Goal: Navigation & Orientation: Find specific page/section

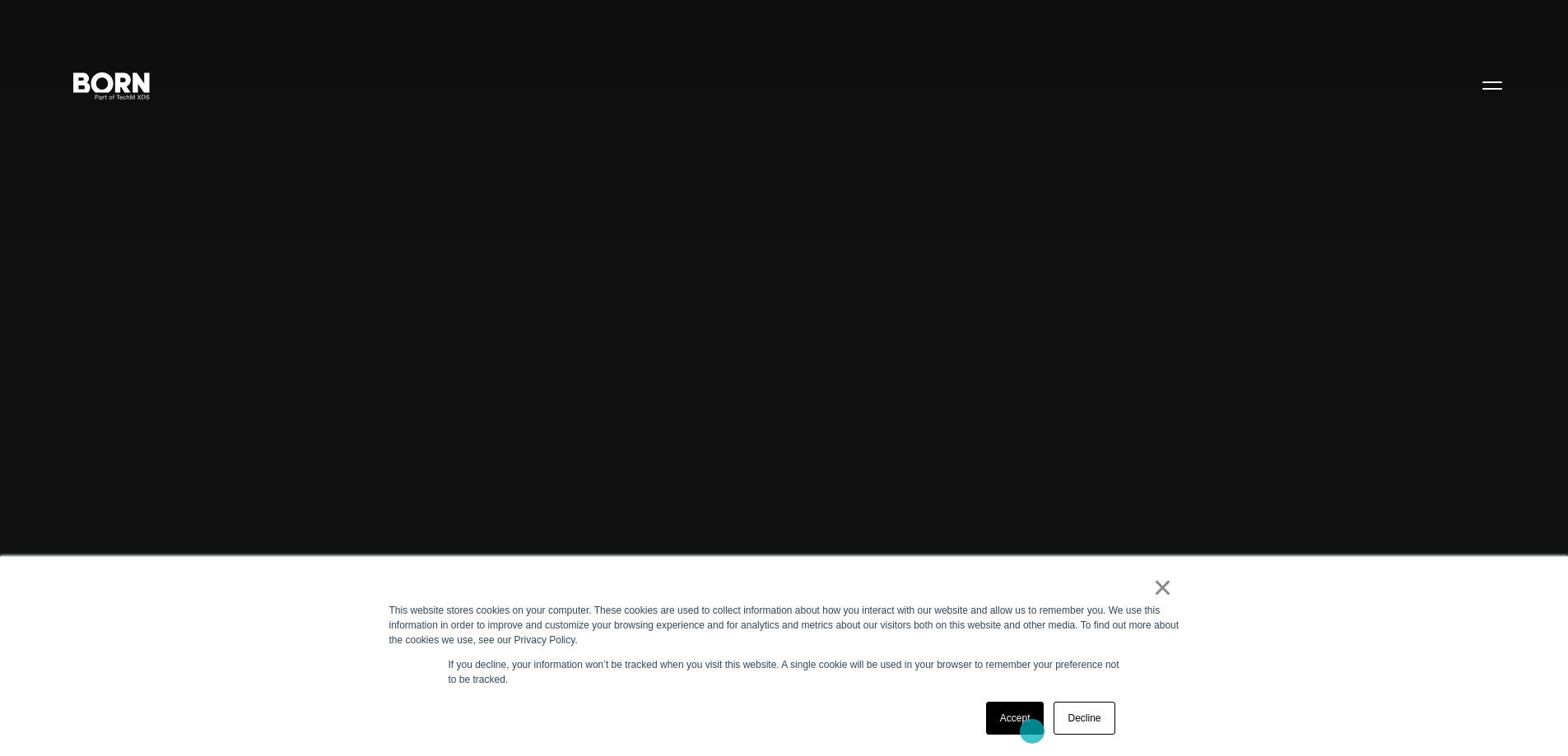
click at [1032, 732] on link "Accept" at bounding box center [1014, 719] width 58 height 32
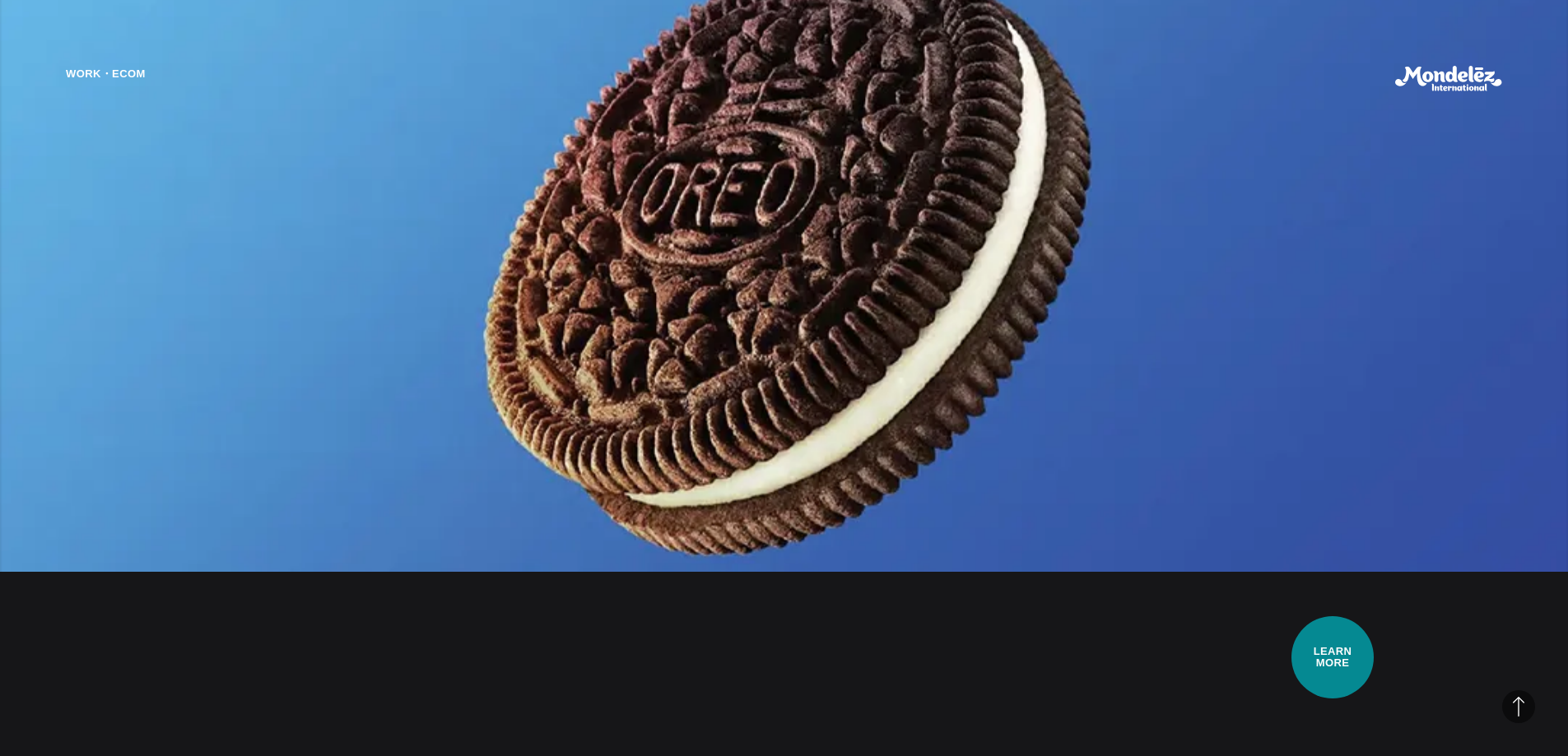
scroll to position [1811, 0]
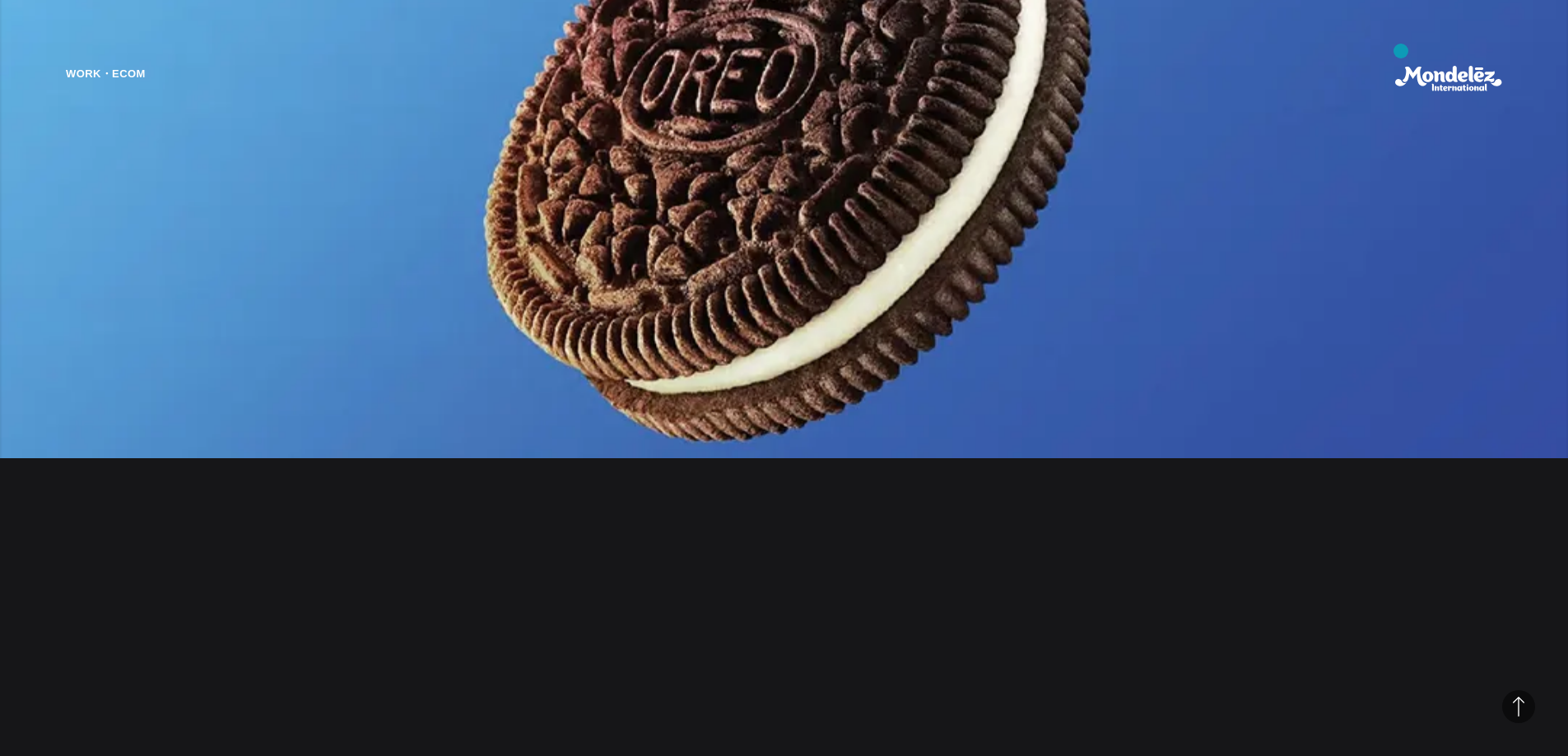
drag, startPoint x: 1447, startPoint y: 177, endPoint x: 993, endPoint y: 186, distance: 454.1
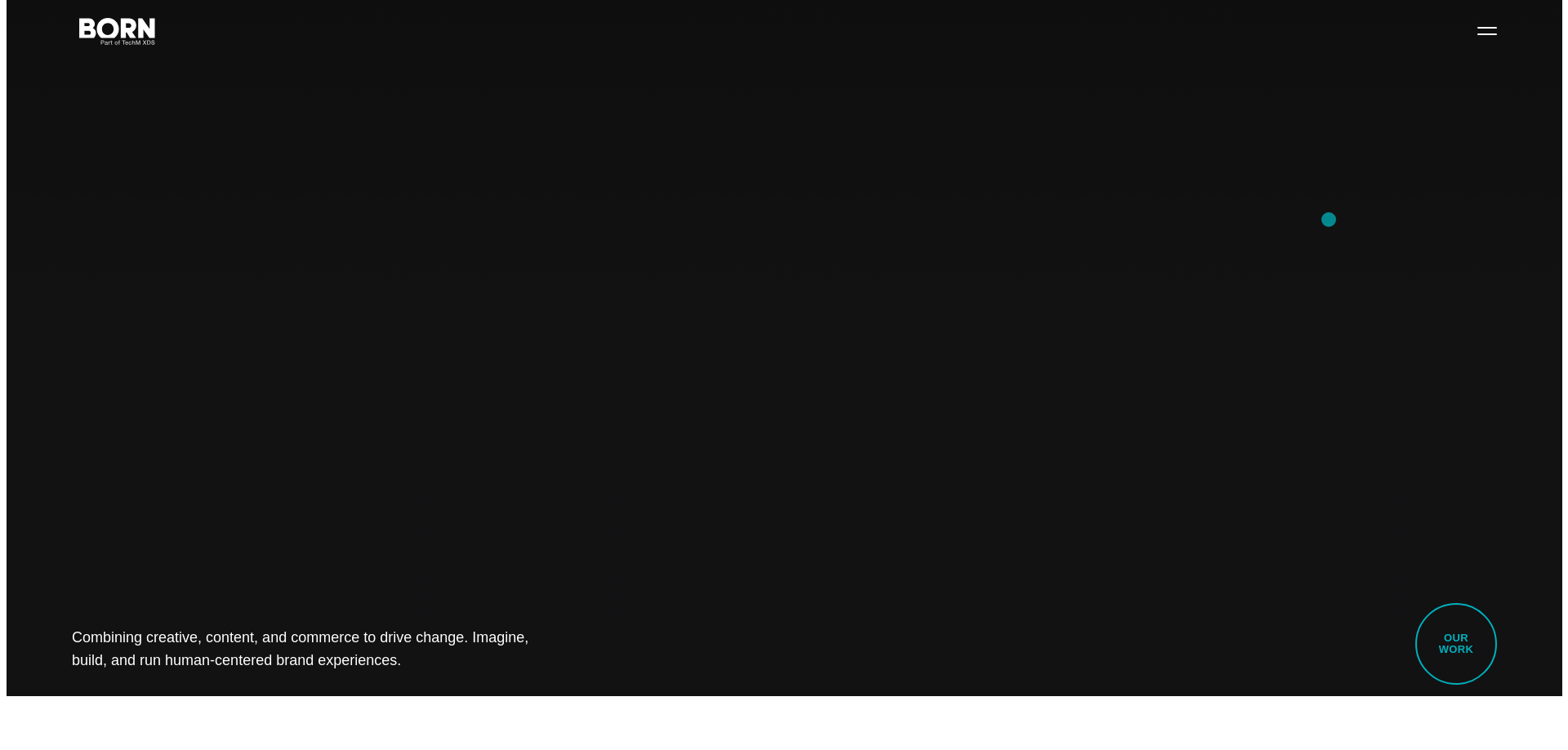
scroll to position [0, 0]
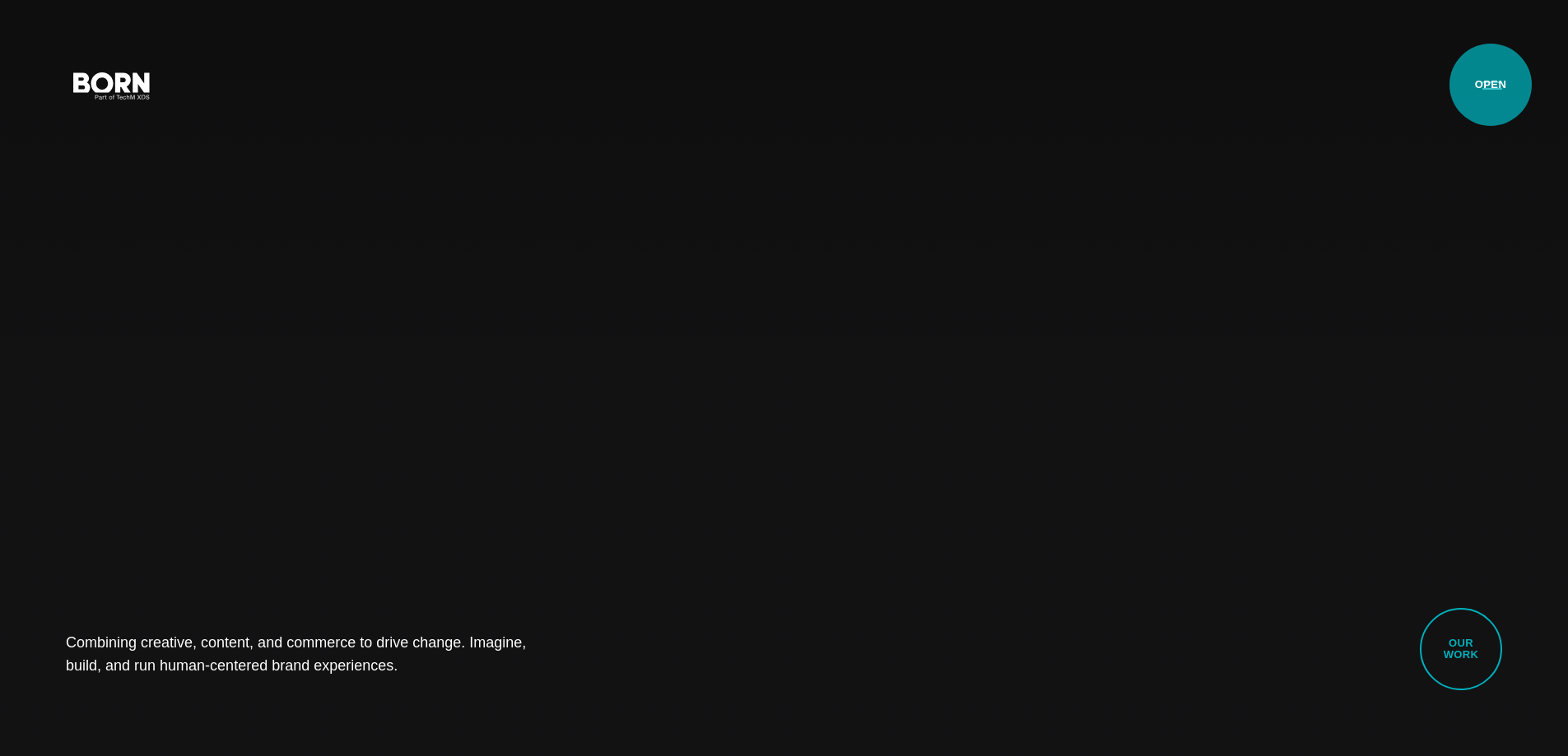
click at [1496, 76] on button "Primary Menu" at bounding box center [1492, 85] width 39 height 34
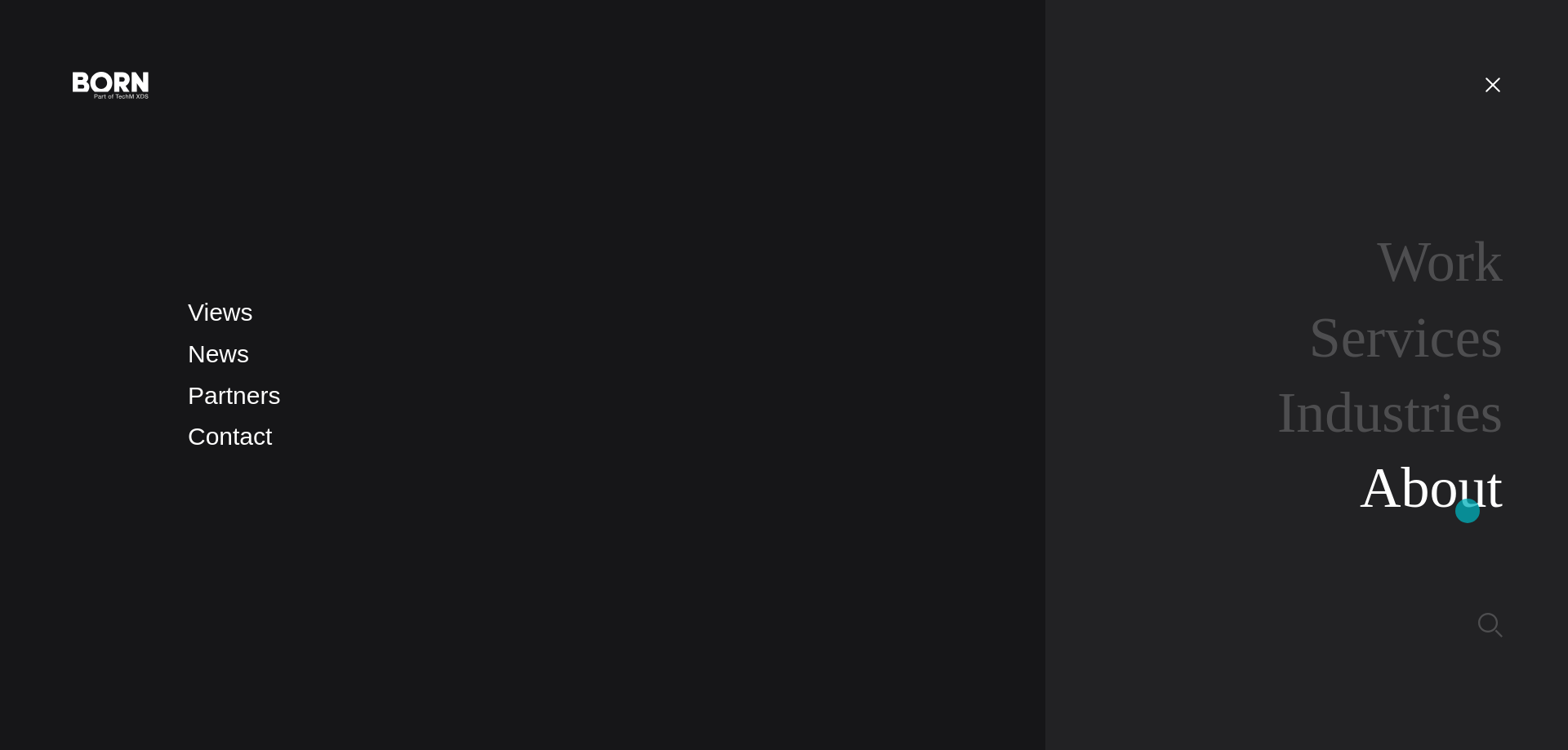
click at [1468, 511] on link "About" at bounding box center [1431, 488] width 143 height 62
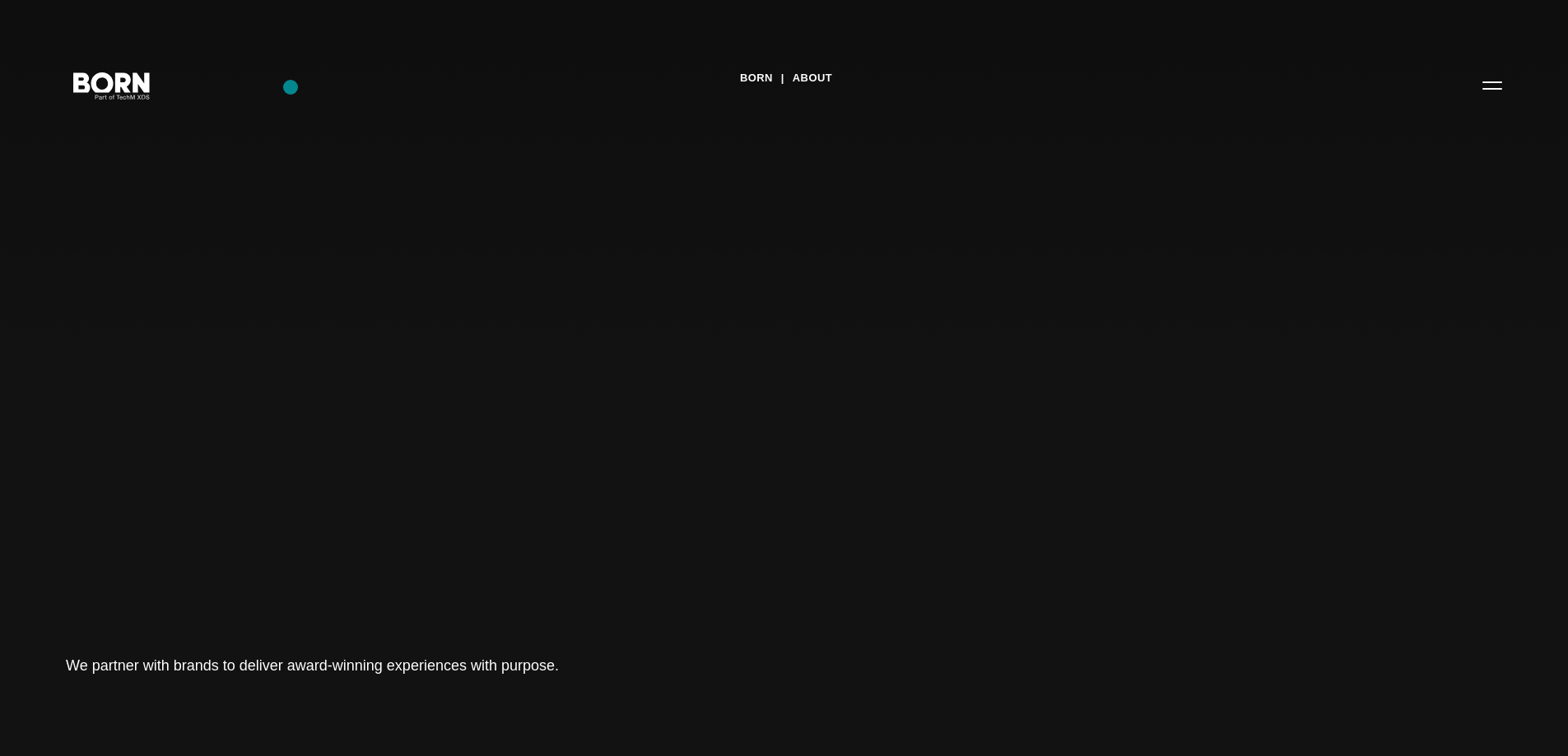
drag, startPoint x: 484, startPoint y: 454, endPoint x: 290, endPoint y: 87, distance: 415.1
